Goal: Information Seeking & Learning: Understand process/instructions

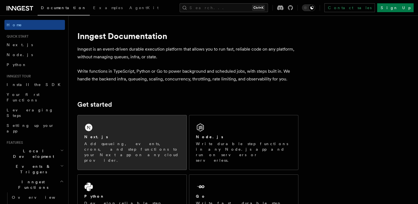
click at [148, 135] on div "Next.js" at bounding box center [132, 137] width 96 height 6
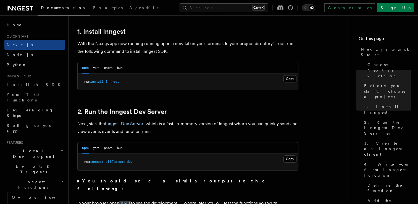
scroll to position [304, 0]
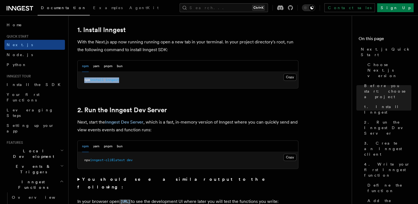
drag, startPoint x: 163, startPoint y: 78, endPoint x: 85, endPoint y: 79, distance: 78.4
click at [85, 79] on pre "npm install inngest" at bounding box center [188, 80] width 220 height 17
click at [155, 80] on pre "npm install inngest" at bounding box center [188, 80] width 220 height 17
click at [295, 78] on button "Copy Copied" at bounding box center [289, 76] width 13 height 7
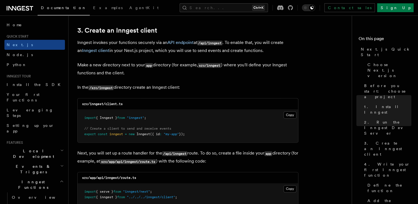
scroll to position [662, 0]
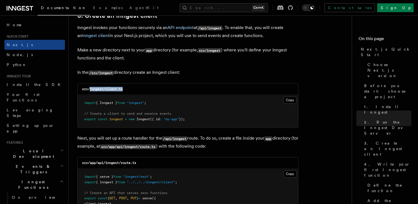
drag, startPoint x: 89, startPoint y: 87, endPoint x: 131, endPoint y: 91, distance: 41.6
click at [131, 91] on div "src/inngest/client.ts" at bounding box center [188, 88] width 220 height 11
copy code "inngest/client.ts"
click at [287, 99] on button "Copy Copied" at bounding box center [289, 99] width 13 height 7
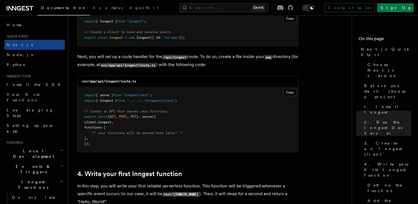
scroll to position [745, 0]
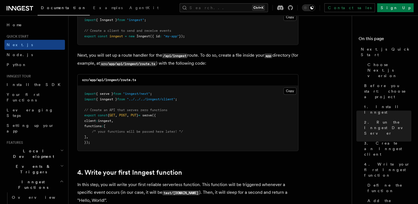
drag, startPoint x: 115, startPoint y: 88, endPoint x: 112, endPoint y: 83, distance: 5.2
click at [113, 86] on div "src/app/api/inngest/route.ts Copy Copied import { serve } from "inngest/next" ;…" at bounding box center [187, 112] width 221 height 77
drag, startPoint x: 112, startPoint y: 83, endPoint x: 93, endPoint y: 84, distance: 19.1
click at [93, 84] on div "src/app/api/inngest/route.ts" at bounding box center [188, 79] width 220 height 11
drag, startPoint x: 93, startPoint y: 84, endPoint x: 100, endPoint y: 80, distance: 8.0
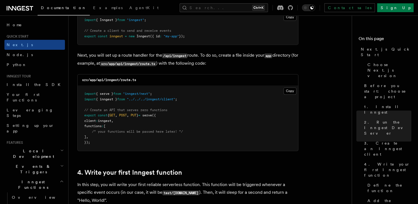
click at [100, 80] on code "src/app/api/inngest/route.ts" at bounding box center [109, 80] width 54 height 4
drag, startPoint x: 97, startPoint y: 79, endPoint x: 152, endPoint y: 81, distance: 54.4
click at [152, 81] on div "src/app/api/inngest/route.ts" at bounding box center [188, 79] width 220 height 11
copy code "api/inngest/route.ts"
click at [181, 91] on pre "import { serve } from "inngest/next" ; import { inngest } from "../../../innges…" at bounding box center [188, 118] width 220 height 65
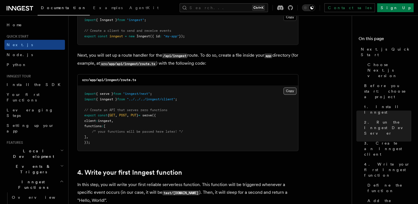
click at [287, 90] on button "Copy Copied" at bounding box center [289, 90] width 13 height 7
click at [172, 150] on pre "import { serve } from "inngest/next" ; import { inngest } from "../../../innges…" at bounding box center [188, 118] width 220 height 65
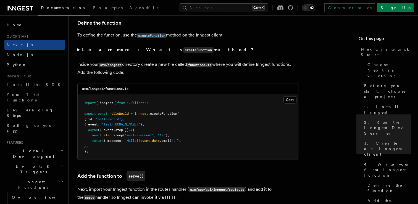
scroll to position [950, 0]
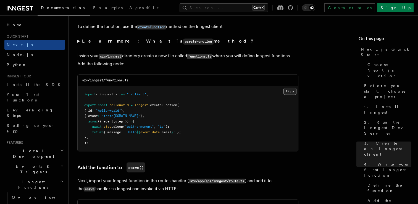
click at [290, 91] on button "Copy Copied" at bounding box center [289, 91] width 13 height 7
click at [161, 112] on pre "import { inngest } from "./client" ; export const helloWorld = inngest .createF…" at bounding box center [188, 118] width 220 height 65
click at [287, 93] on button "Copy Copied" at bounding box center [289, 91] width 13 height 7
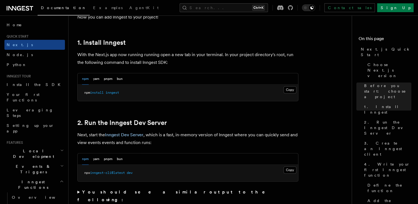
scroll to position [287, 0]
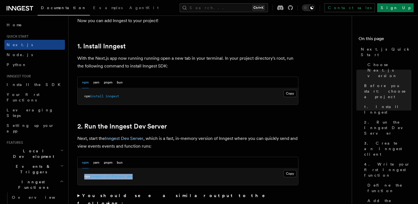
drag, startPoint x: 148, startPoint y: 178, endPoint x: 84, endPoint y: 176, distance: 63.8
click at [84, 176] on pre "npx inngest-cli@latest dev" at bounding box center [188, 176] width 220 height 17
copy span "npx inngest-cli@latest dev"
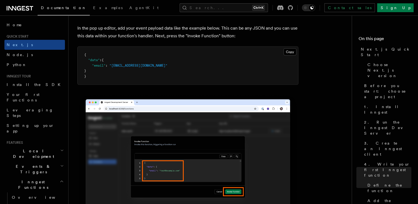
scroll to position [1668, 0]
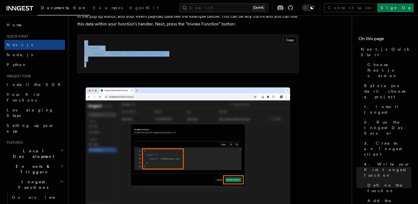
drag, startPoint x: 94, startPoint y: 69, endPoint x: 73, endPoint y: 43, distance: 33.7
click at [73, 43] on div "Quick start Next.js Quick Start In this tutorial you will add Inngest to a Next…" at bounding box center [220, 187] width 305 height 3710
copy code "{ "data" : { "email" : "[EMAIL_ADDRESS][DOMAIN_NAME]" } }"
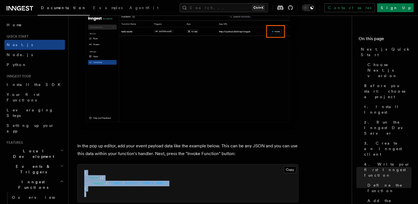
scroll to position [1585, 0]
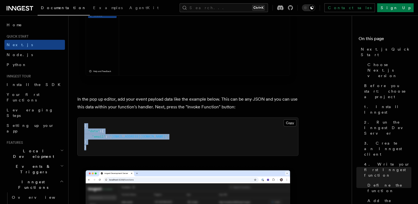
click at [150, 147] on pre "{ "data" : { "email" : "[EMAIL_ADDRESS][DOMAIN_NAME]" } }" at bounding box center [188, 137] width 220 height 38
drag, startPoint x: 83, startPoint y: 150, endPoint x: 76, endPoint y: 114, distance: 36.7
click at [117, 143] on pre "{ "data" : { "email" : "[EMAIL_ADDRESS][DOMAIN_NAME]" } }" at bounding box center [188, 137] width 220 height 38
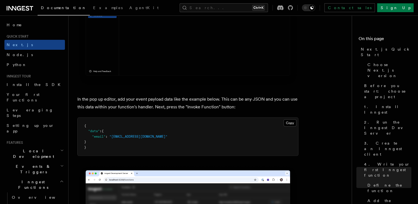
drag, startPoint x: 91, startPoint y: 141, endPoint x: 84, endPoint y: 131, distance: 11.9
click at [84, 131] on pre "{ "data" : { "email" : "[EMAIL_ADDRESS][DOMAIN_NAME]" } }" at bounding box center [188, 137] width 220 height 38
copy code ""data" : { "email" : "[EMAIL_ADDRESS][DOMAIN_NAME]" }"
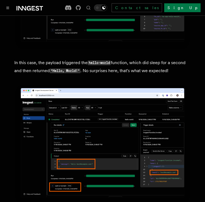
scroll to position [2093, 0]
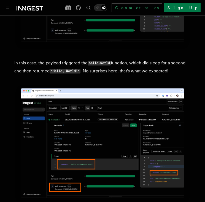
click at [113, 84] on img at bounding box center [102, 145] width 177 height 122
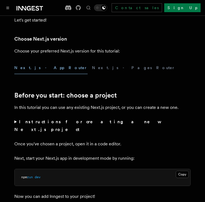
scroll to position [133, 0]
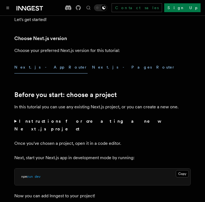
click at [92, 68] on button "Next.js - Pages Router" at bounding box center [133, 67] width 83 height 12
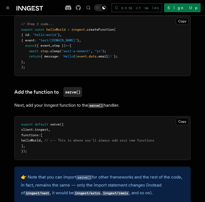
scroll to position [950, 0]
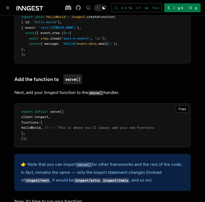
click at [39, 121] on pre "export default serve ({ client : inngest , functions : [ helloWorld , // <-- Th…" at bounding box center [103, 125] width 176 height 43
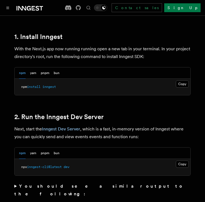
scroll to position [318, 0]
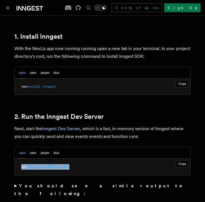
drag, startPoint x: 76, startPoint y: 163, endPoint x: 21, endPoint y: 161, distance: 55.5
click at [21, 161] on pre "npx inngest-cli@latest dev" at bounding box center [103, 166] width 176 height 17
copy span "npx inngest-cli@latest dev"
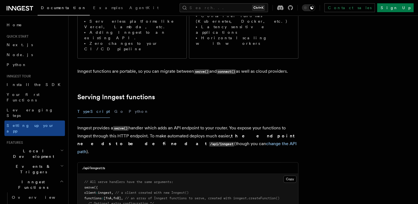
scroll to position [130, 0]
